Goal: Check status: Check status

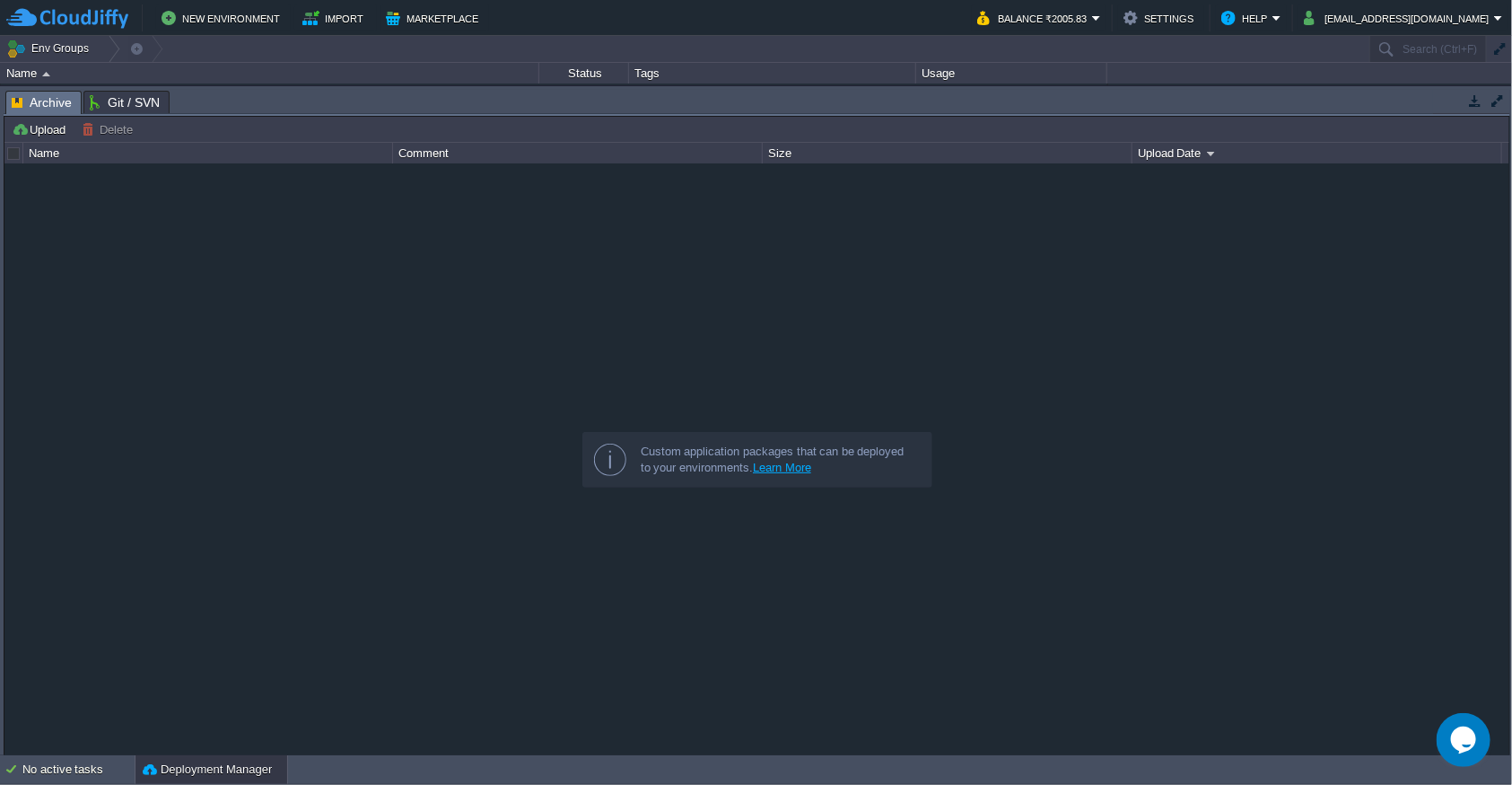
drag, startPoint x: 643, startPoint y: 88, endPoint x: 636, endPoint y: 551, distance: 463.1
click at [636, 551] on div "Tasks Activity Log Archive Git / SVN Upload Delete Deploy to ... Custom applica…" at bounding box center [757, 422] width 1514 height 671
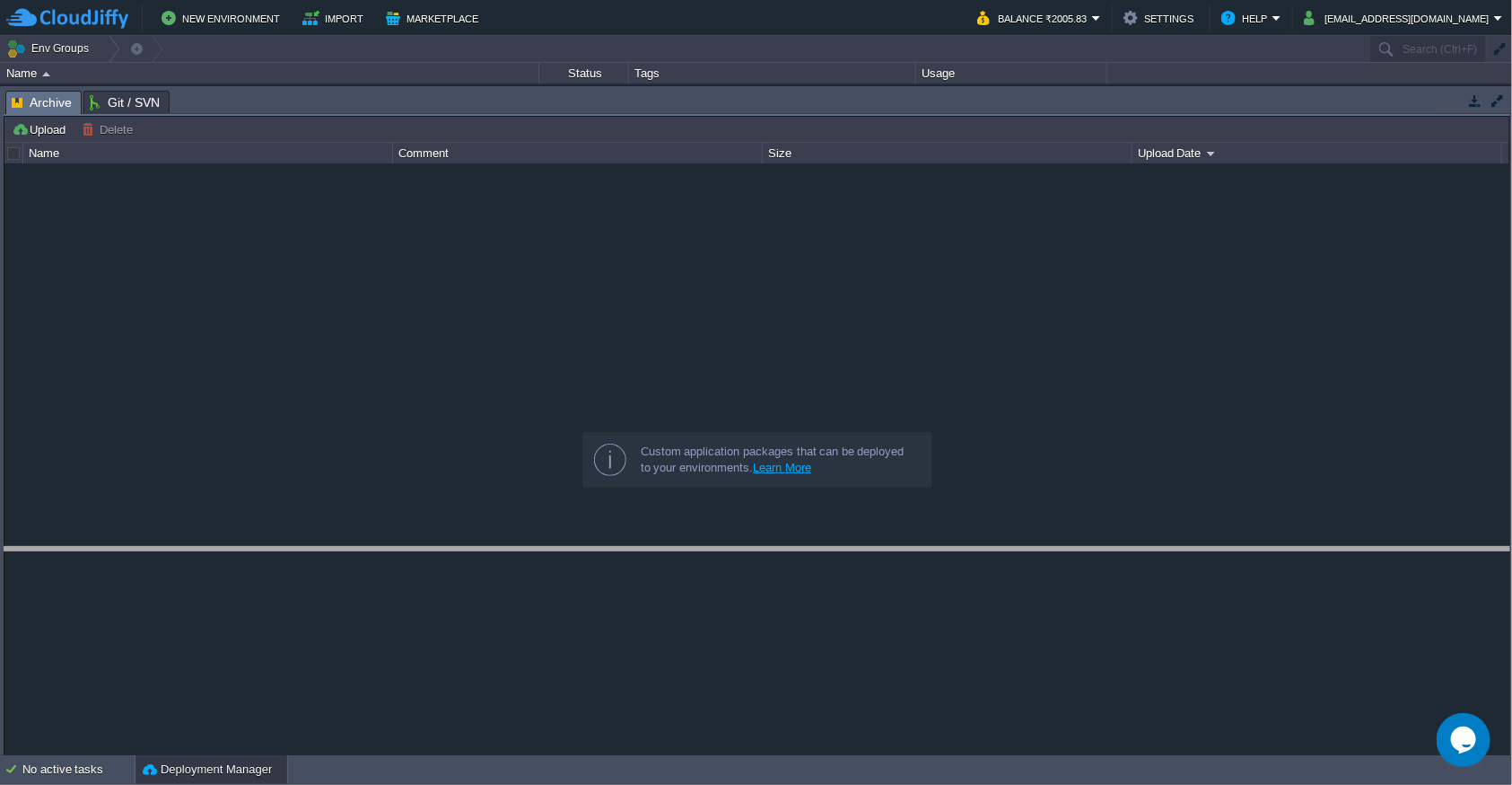
drag, startPoint x: 677, startPoint y: 108, endPoint x: 677, endPoint y: 565, distance: 457.0
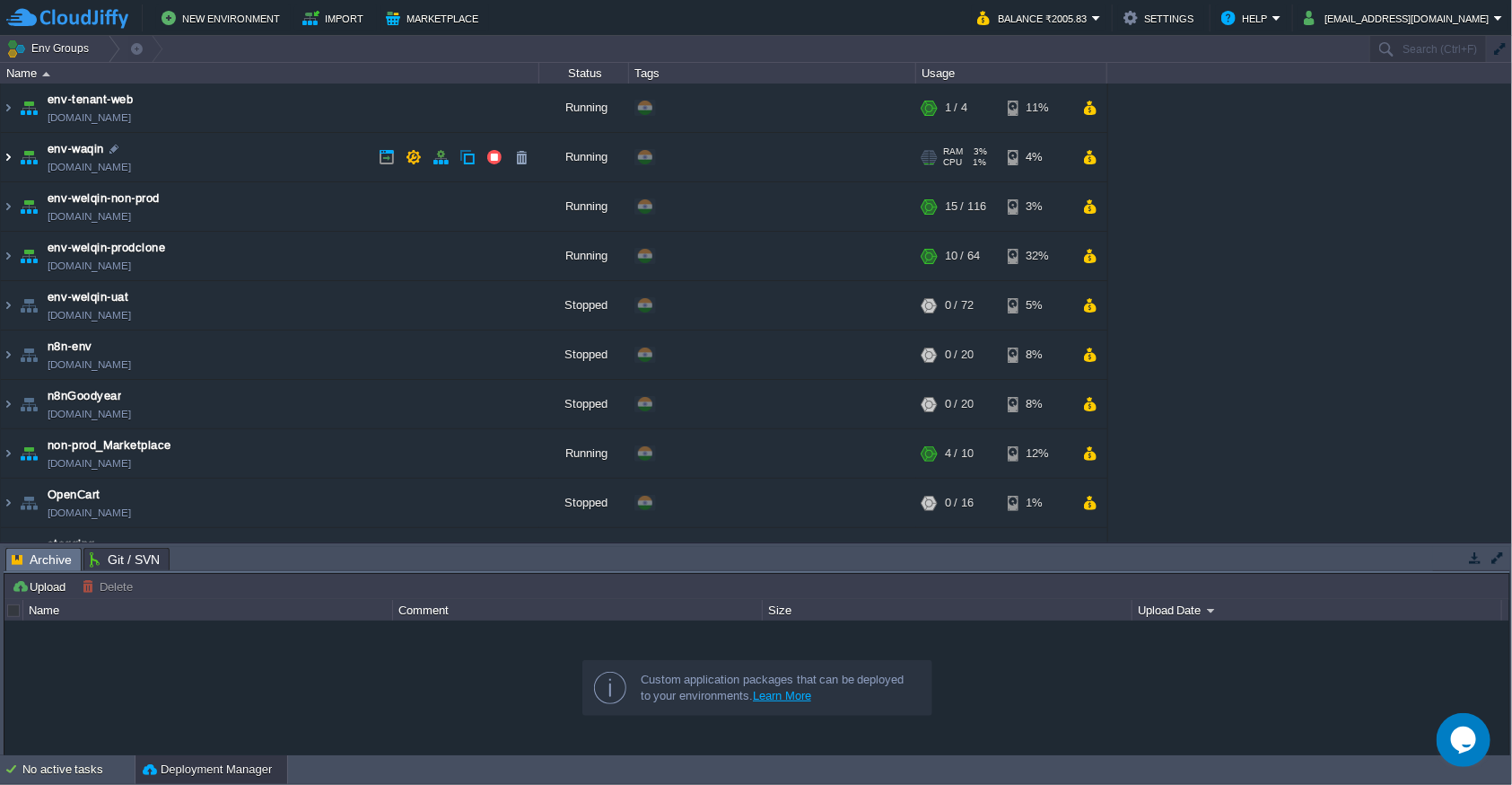
click at [8, 167] on img at bounding box center [8, 157] width 14 height 49
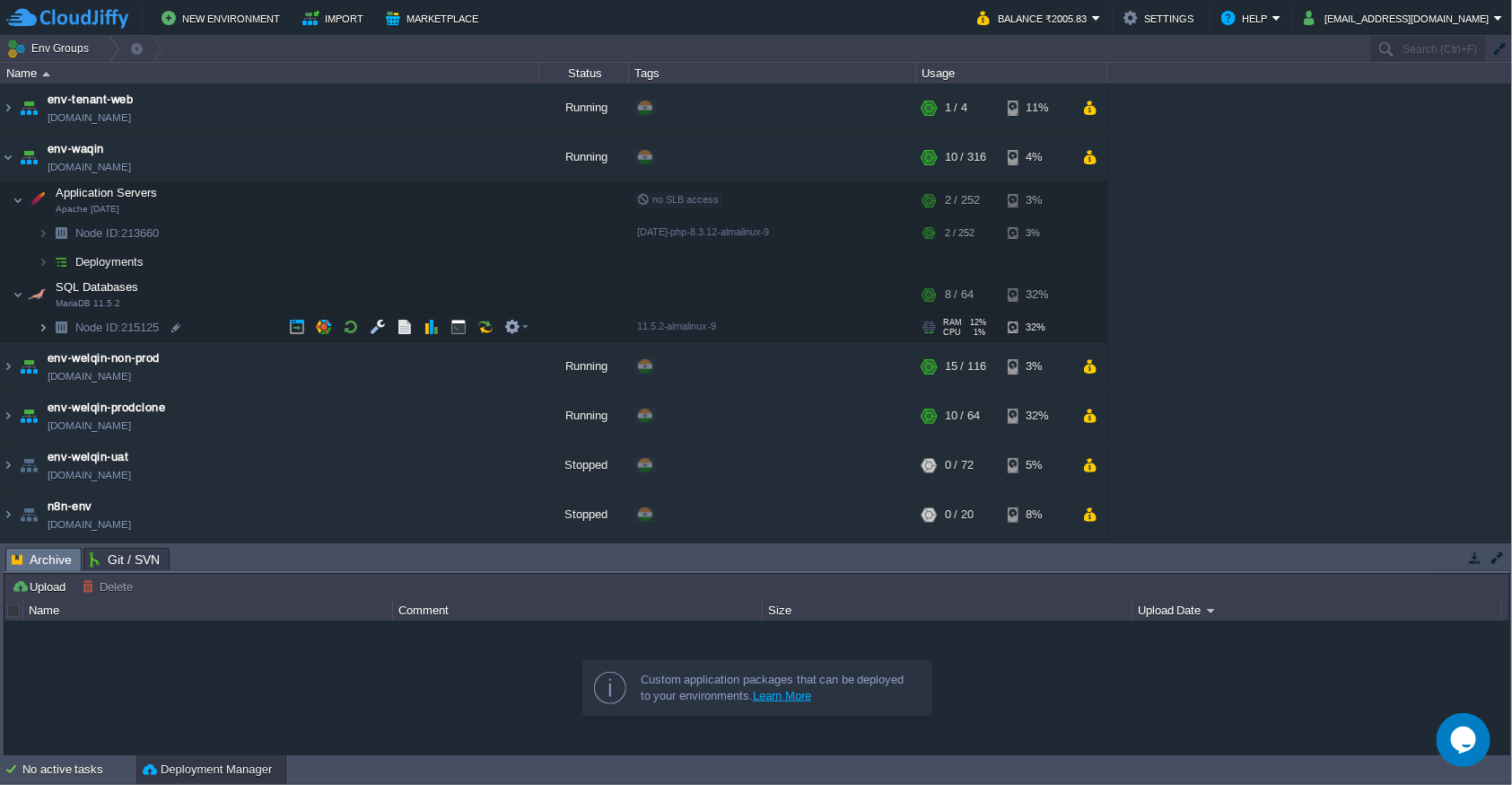
click at [40, 329] on img at bounding box center [43, 326] width 10 height 28
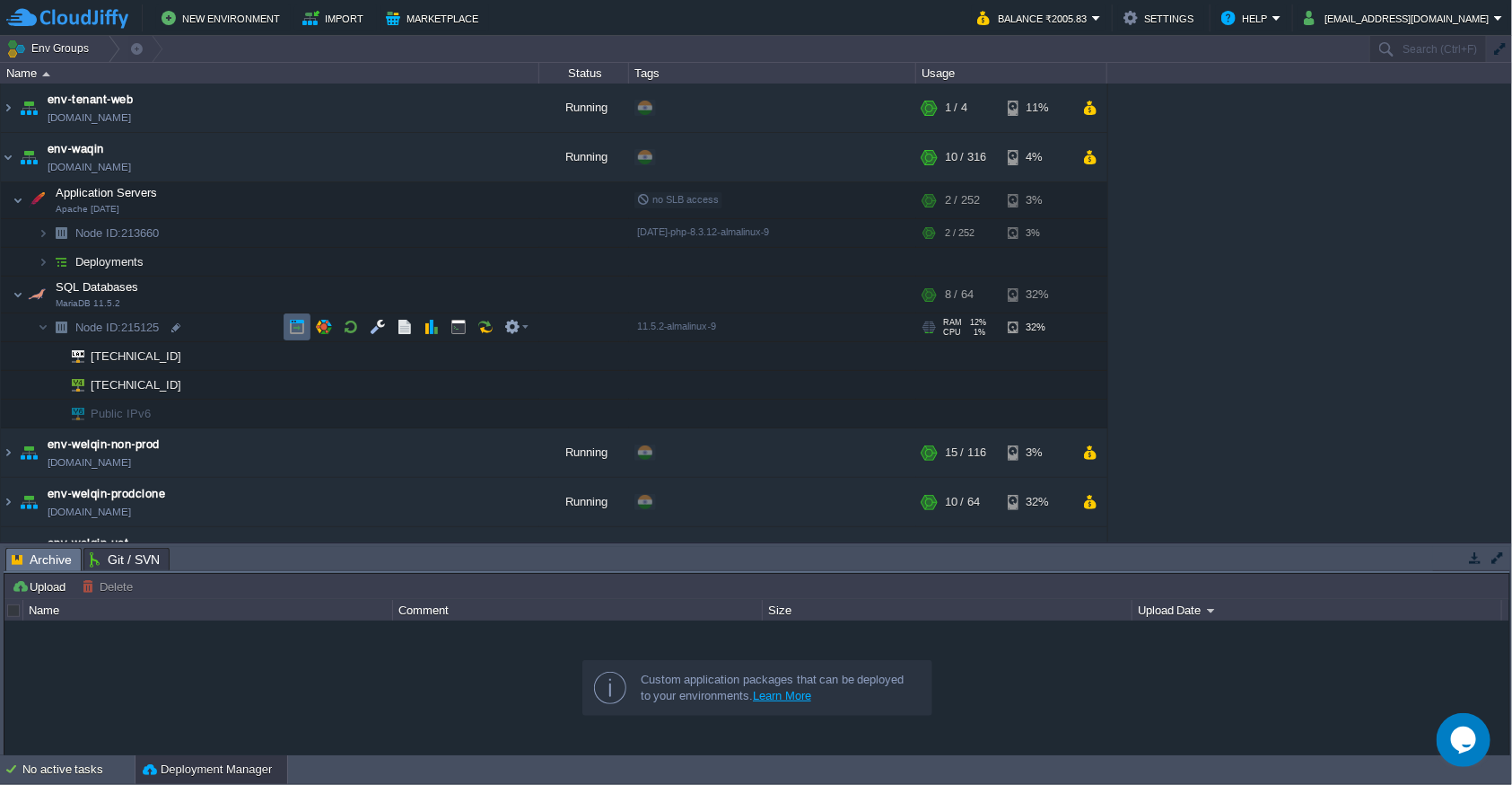
click at [291, 334] on td at bounding box center [297, 326] width 27 height 27
click at [168, 361] on div at bounding box center [171, 356] width 16 height 16
click at [184, 387] on div at bounding box center [184, 384] width 16 height 16
type input "[TECHNICAL_ID]"
